Goal: Task Accomplishment & Management: Manage account settings

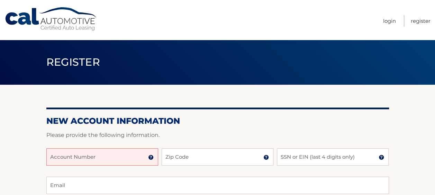
click at [126, 158] on input "Account Number" at bounding box center [102, 157] width 112 height 17
click at [149, 156] on img at bounding box center [151, 158] width 6 height 6
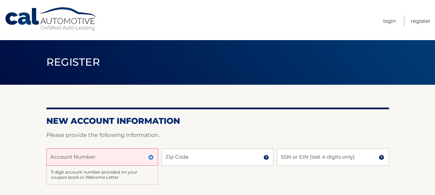
click at [96, 155] on input "Account Number" at bounding box center [102, 157] width 112 height 17
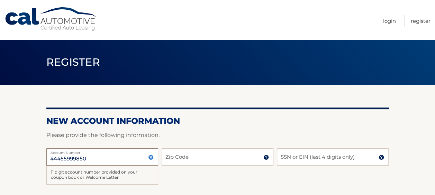
type input "44455999850"
click at [189, 155] on input "Zip Code" at bounding box center [218, 157] width 112 height 17
type input "11727"
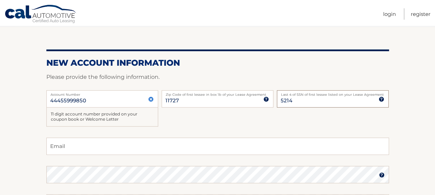
scroll to position [69, 0]
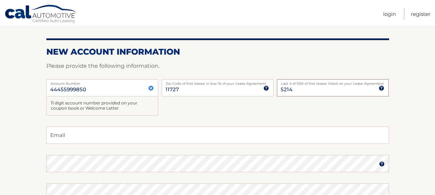
type input "5214"
click at [152, 137] on input "Email" at bounding box center [217, 135] width 343 height 17
type input "samanthamooney1313@gmail.com"
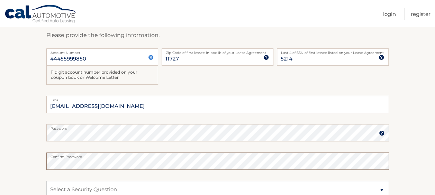
scroll to position [144, 0]
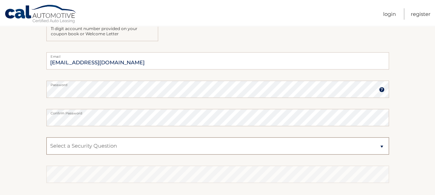
click at [105, 148] on select "Select a Security Question What was the name of your elementary school? What is…" at bounding box center [217, 145] width 343 height 17
select select "2"
click at [46, 137] on select "Select a Security Question What was the name of your elementary school? What is…" at bounding box center [217, 145] width 343 height 17
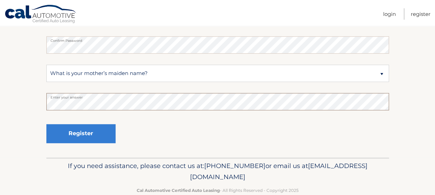
scroll to position [231, 0]
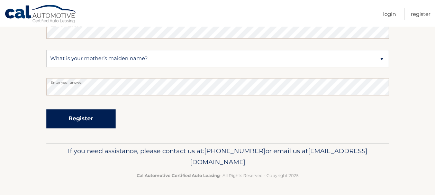
click at [93, 115] on button "Register" at bounding box center [80, 118] width 69 height 19
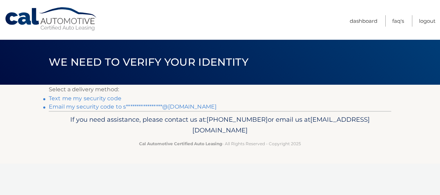
click at [94, 99] on link "Text me my security code" at bounding box center [85, 98] width 73 height 7
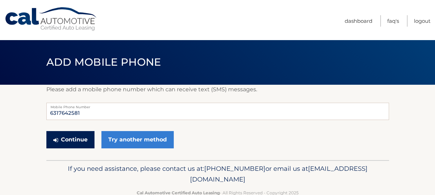
click at [78, 137] on button "Continue" at bounding box center [70, 139] width 48 height 17
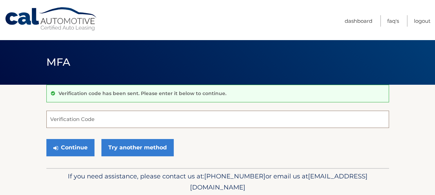
click at [91, 121] on input "Verification Code" at bounding box center [217, 119] width 343 height 17
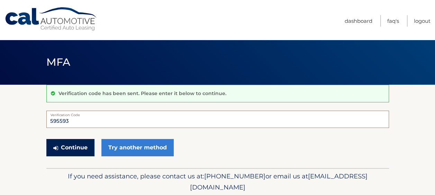
type input "595593"
click at [62, 144] on button "Continue" at bounding box center [70, 147] width 48 height 17
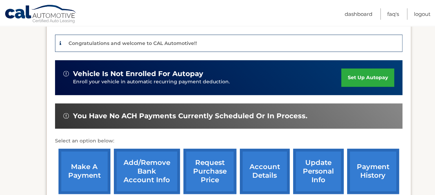
scroll to position [173, 0]
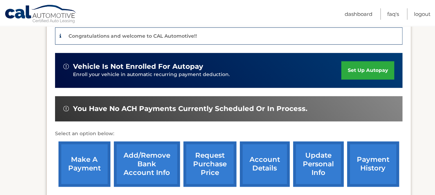
click at [76, 163] on link "make a payment" at bounding box center [85, 164] width 52 height 45
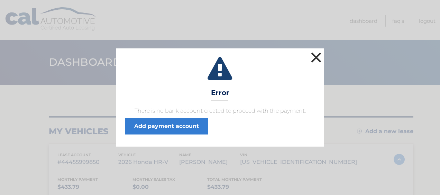
click at [317, 55] on button "×" at bounding box center [317, 58] width 14 height 14
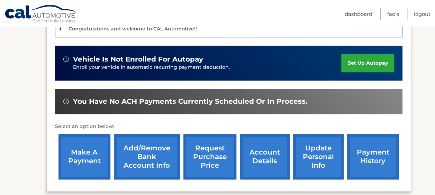
scroll to position [180, 0]
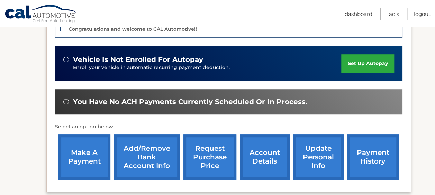
click at [367, 66] on link "set up autopay" at bounding box center [367, 63] width 53 height 18
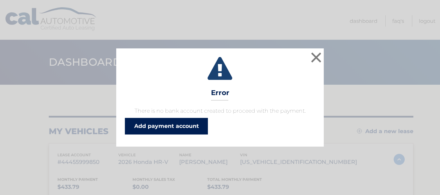
click at [179, 129] on link "Add payment account" at bounding box center [166, 126] width 83 height 17
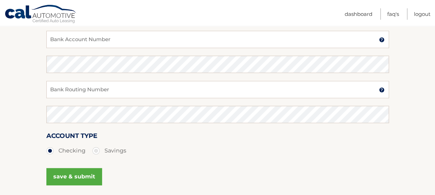
scroll to position [102, 0]
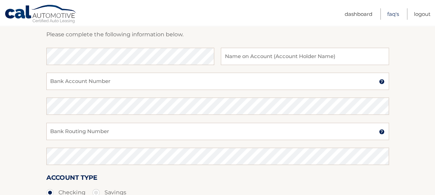
click at [396, 14] on link "FAQ's" at bounding box center [393, 13] width 12 height 11
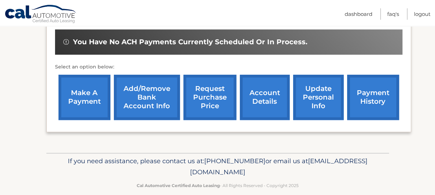
scroll to position [249, 0]
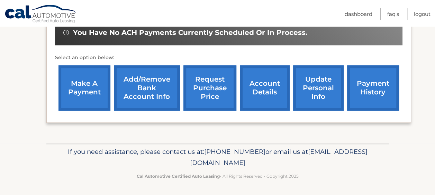
click at [160, 91] on link "Add/Remove bank account info" at bounding box center [147, 87] width 66 height 45
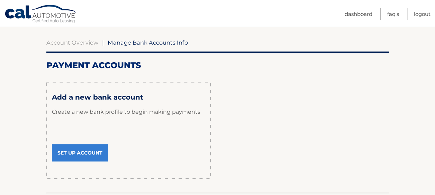
scroll to position [69, 0]
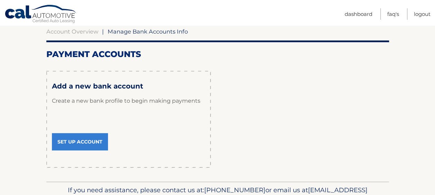
click at [92, 134] on link "Set Up Account" at bounding box center [80, 141] width 56 height 17
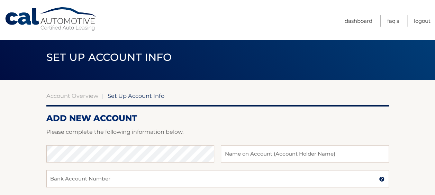
scroll to position [35, 0]
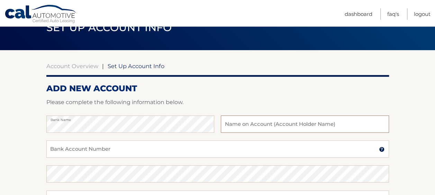
click at [327, 128] on input "text" at bounding box center [305, 124] width 168 height 17
type input "[PERSON_NAME]"
click at [332, 153] on input "Bank Account Number" at bounding box center [217, 149] width 343 height 17
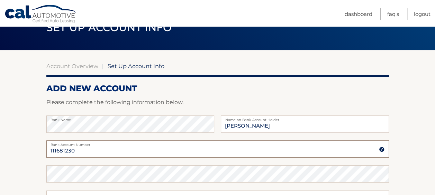
type input "111681230"
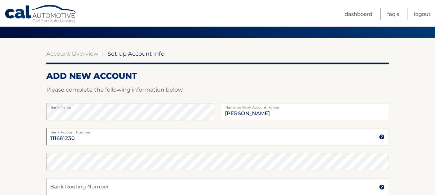
drag, startPoint x: 83, startPoint y: 137, endPoint x: 38, endPoint y: 137, distance: 45.4
click at [38, 137] on section "Account Overview | Set Up Account Info ADD NEW ACCOUNT Please complete the foll…" at bounding box center [217, 170] width 435 height 264
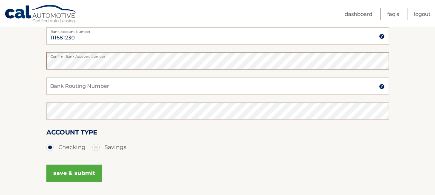
scroll to position [151, 0]
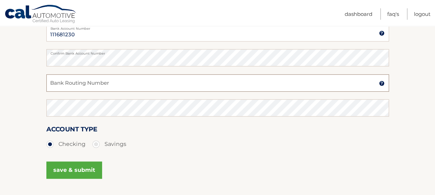
click at [134, 83] on input "Bank Routing Number" at bounding box center [217, 82] width 343 height 17
type input "021000021"
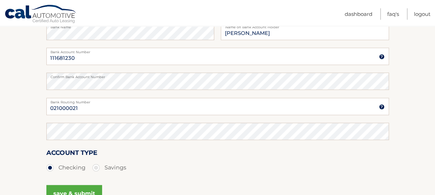
scroll to position [116, 0]
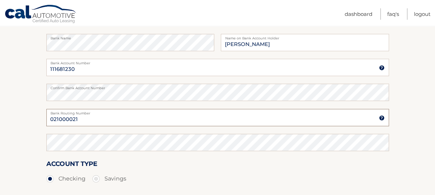
drag, startPoint x: 70, startPoint y: 118, endPoint x: 37, endPoint y: 116, distance: 32.2
click at [37, 116] on section "Account Overview | Set Up Account Info ADD NEW ACCOUNT Please complete the foll…" at bounding box center [217, 100] width 435 height 264
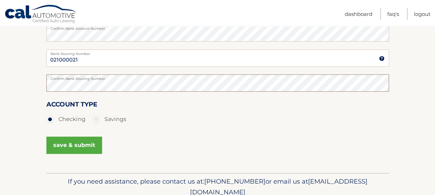
scroll to position [206, 0]
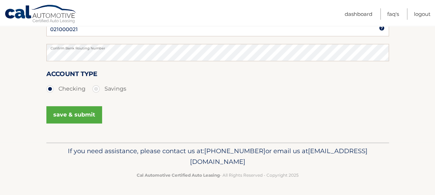
click at [83, 117] on button "save & submit" at bounding box center [74, 114] width 56 height 17
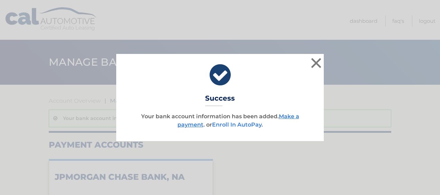
click at [253, 124] on link "Enroll In AutoPay" at bounding box center [237, 125] width 50 height 7
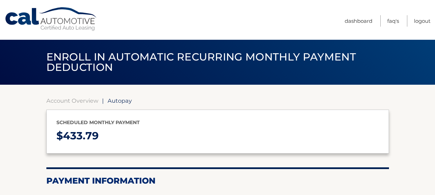
select select "ZDllMmM1YTMtYjYzOS00N2JhLTg2MjAtMTg1NjBhM2YxMWIz"
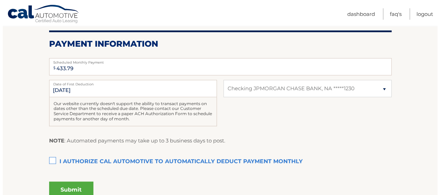
scroll to position [139, 0]
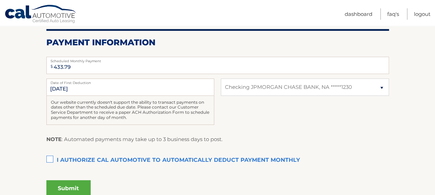
click at [46, 155] on section "Account Overview | Autopay Scheduled monthly payment $ 433.79 Payment Informati…" at bounding box center [217, 76] width 435 height 261
click at [48, 157] on label "I authorize cal automotive to automatically deduct payment monthly This checkbo…" at bounding box center [217, 161] width 343 height 14
click at [0, 0] on input "I authorize cal automotive to automatically deduct payment monthly This checkbo…" at bounding box center [0, 0] width 0 height 0
click at [72, 188] on button "Submit" at bounding box center [68, 188] width 44 height 17
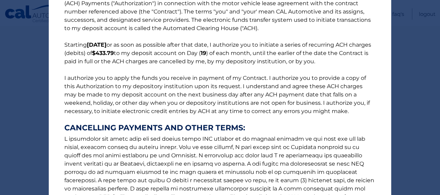
scroll to position [132, 0]
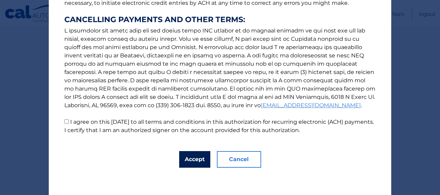
click at [198, 157] on button "Accept" at bounding box center [194, 159] width 31 height 17
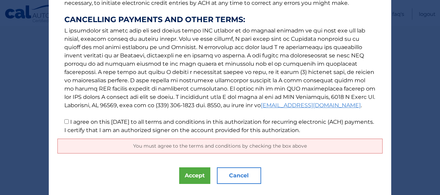
click at [64, 121] on input "I agree on this [DATE] to all terms and conditions in this authorization for re…" at bounding box center [66, 121] width 5 height 5
checkbox input "true"
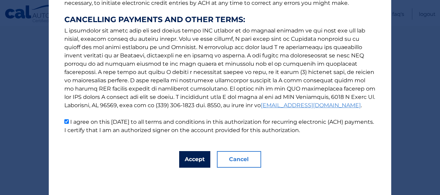
click at [191, 161] on button "Accept" at bounding box center [194, 159] width 31 height 17
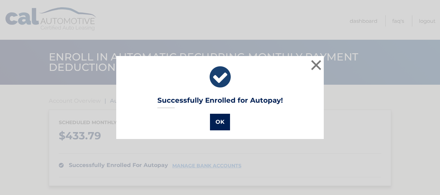
click at [218, 129] on button "OK" at bounding box center [220, 122] width 20 height 17
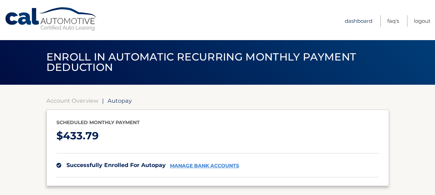
click at [360, 26] on link "Dashboard" at bounding box center [359, 20] width 28 height 11
click at [359, 21] on link "Dashboard" at bounding box center [359, 20] width 28 height 11
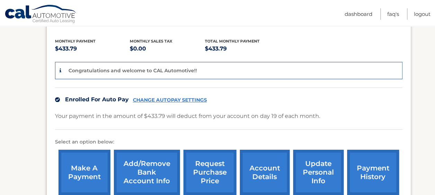
scroll to position [173, 0]
